Goal: Communication & Community: Ask a question

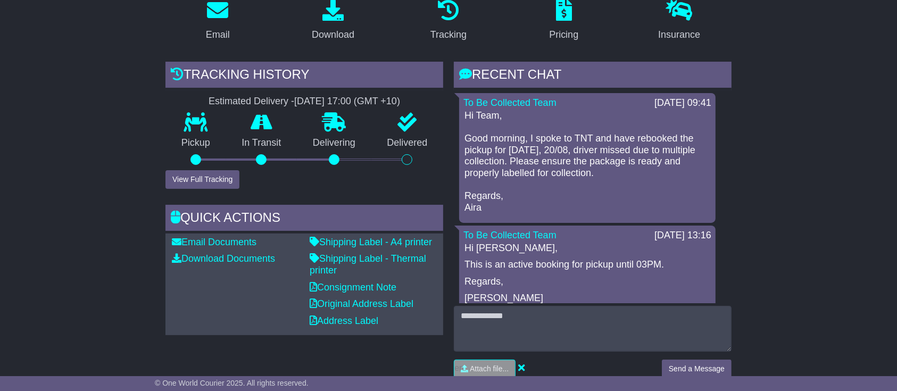
scroll to position [213, 0]
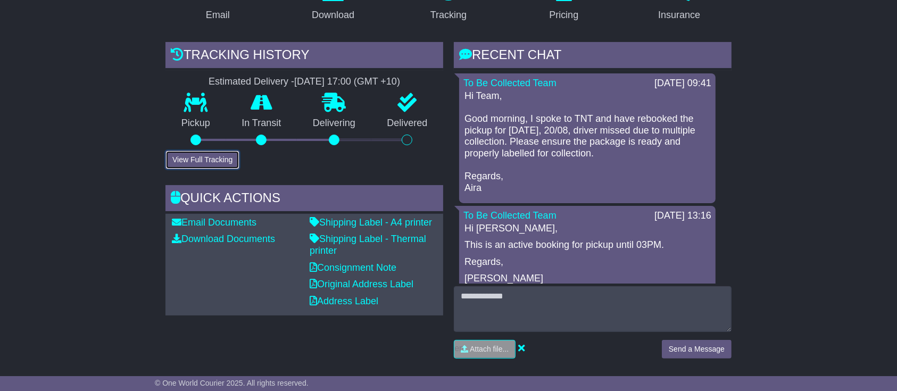
click at [195, 156] on button "View Full Tracking" at bounding box center [202, 160] width 74 height 19
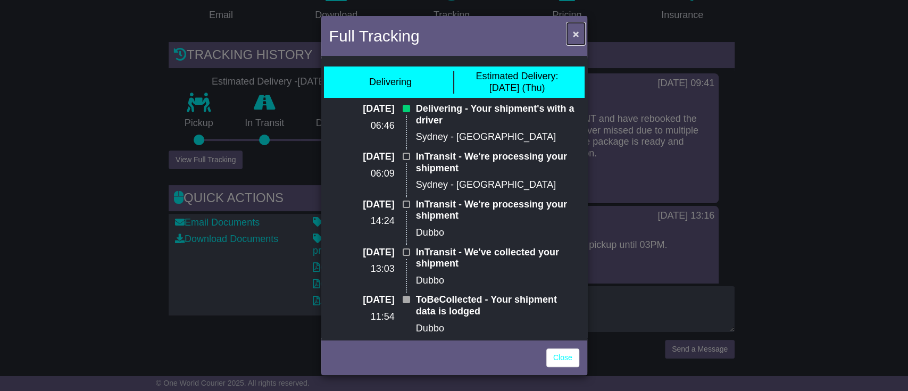
click at [574, 34] on span "×" at bounding box center [576, 34] width 6 height 12
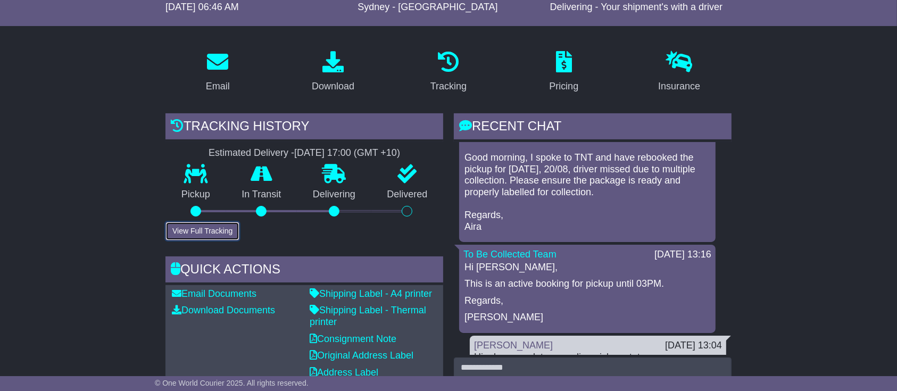
scroll to position [47, 0]
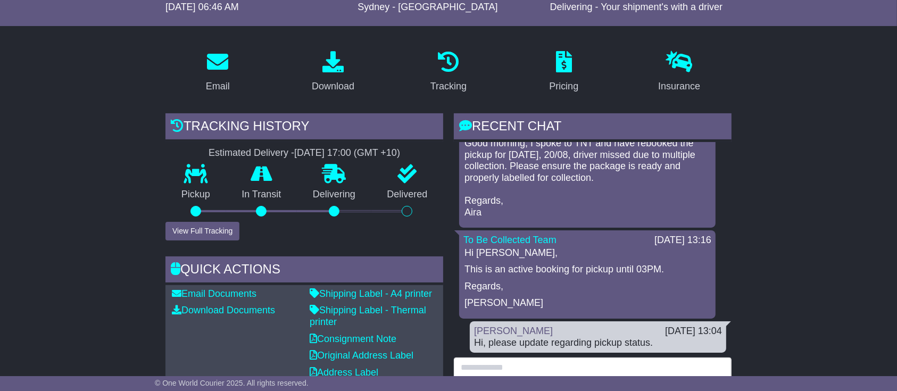
click at [489, 368] on textarea at bounding box center [593, 381] width 278 height 46
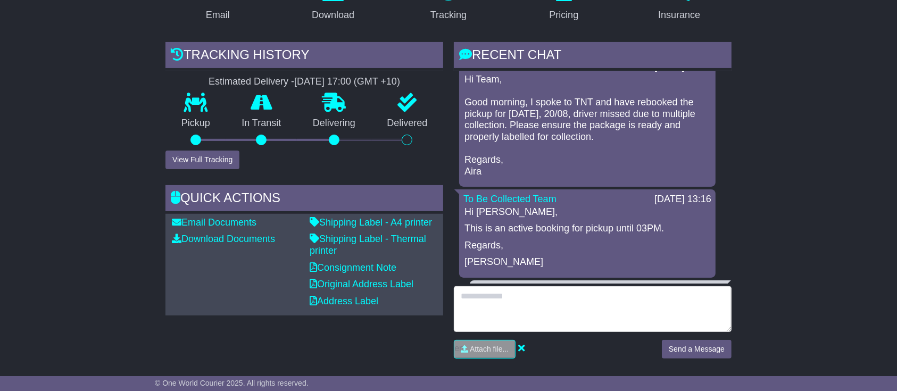
scroll to position [0, 0]
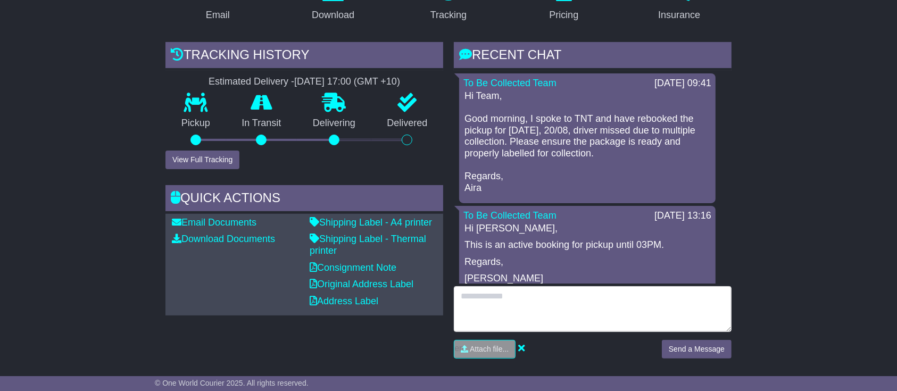
click at [503, 292] on textarea at bounding box center [593, 309] width 278 height 46
type textarea "*"
type textarea "**********"
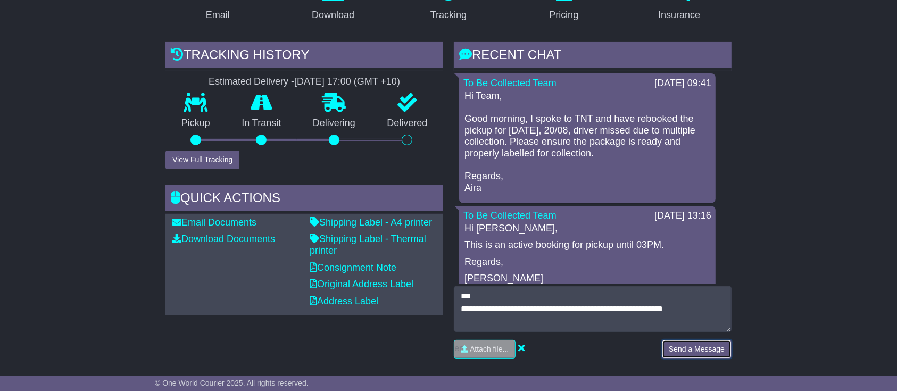
click at [671, 346] on button "Send a Message" at bounding box center [697, 349] width 70 height 19
